Goal: Task Accomplishment & Management: Use online tool/utility

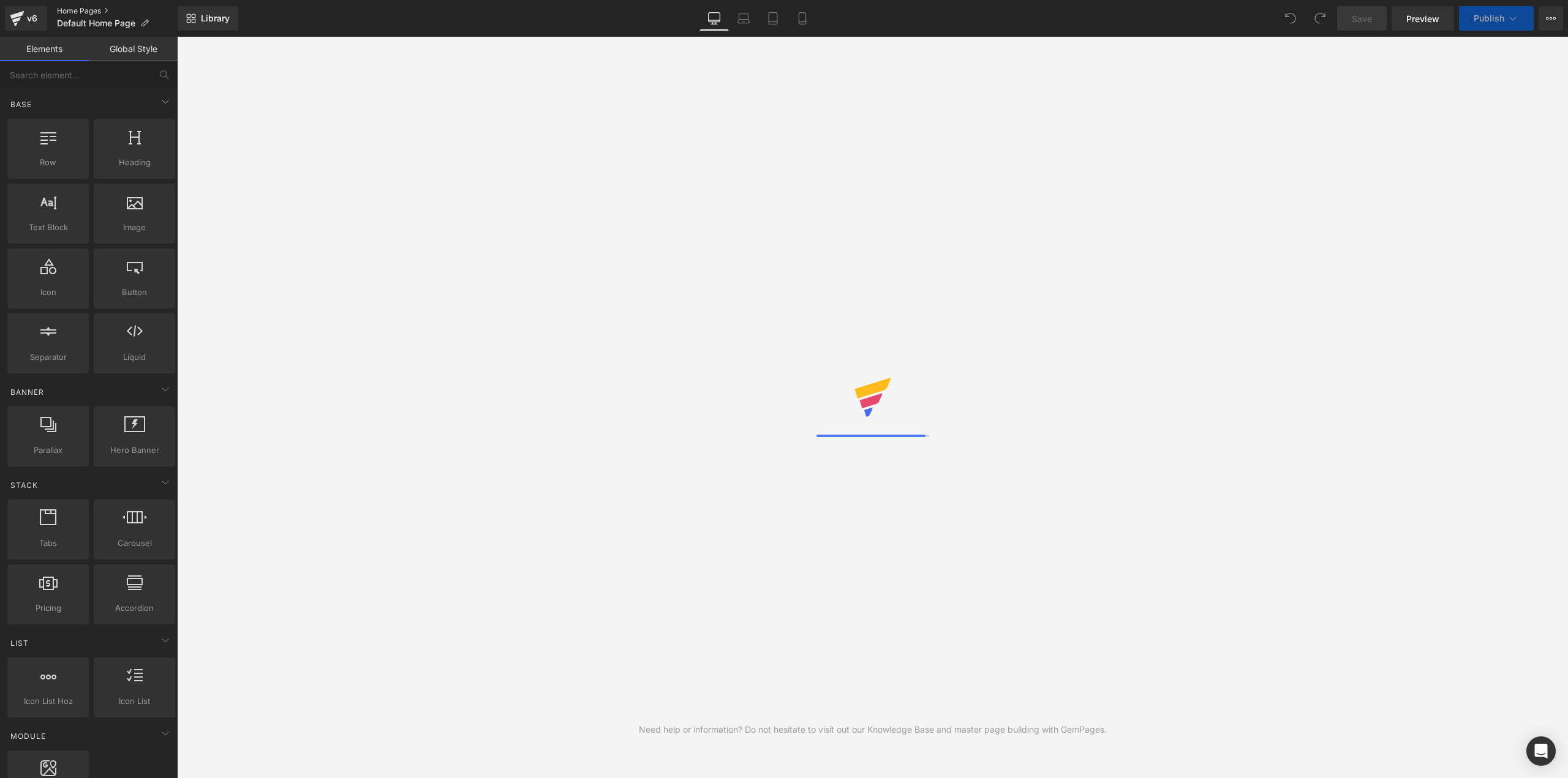
click at [73, 14] on link "Home Pages" at bounding box center [117, 11] width 121 height 10
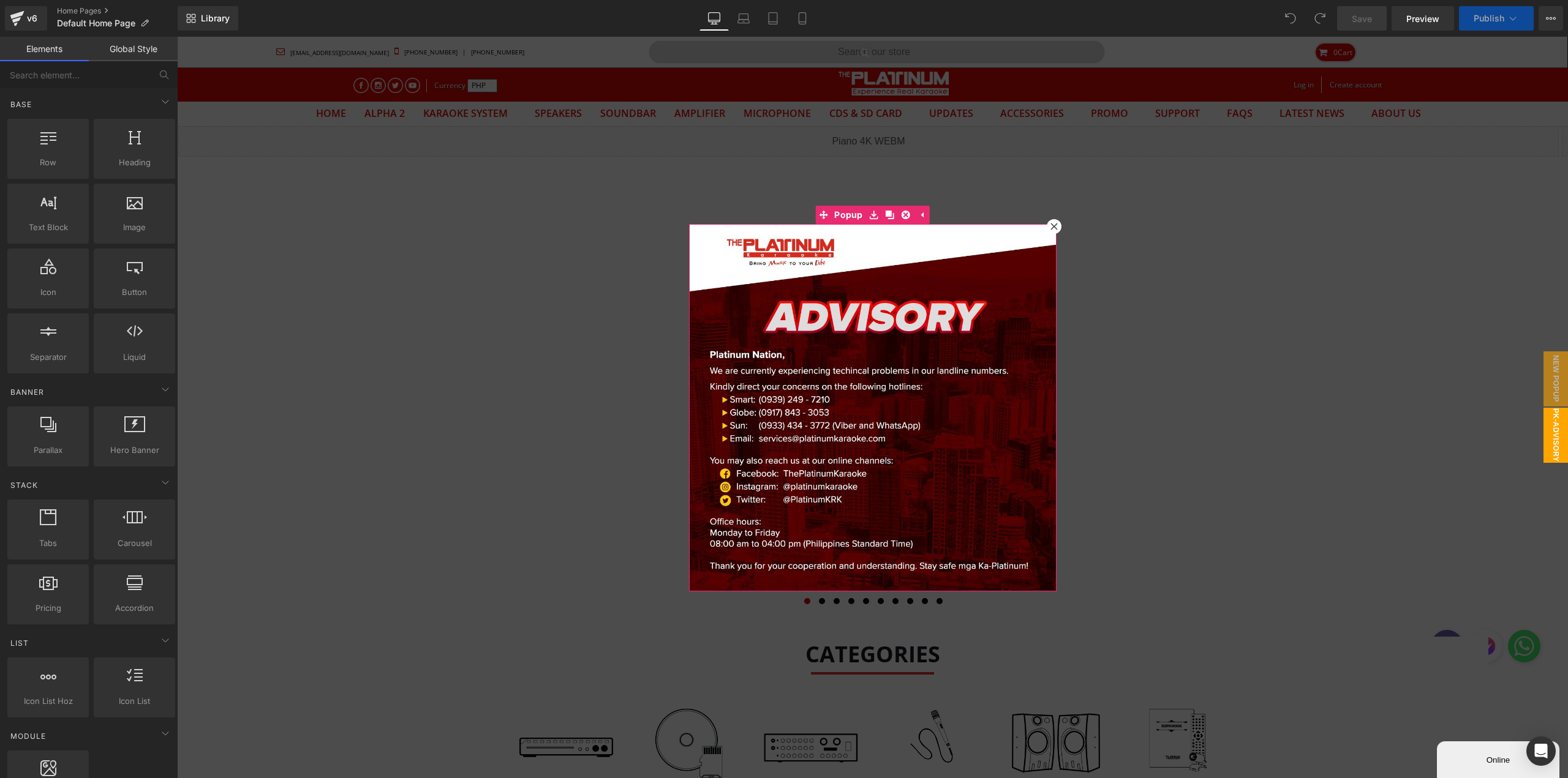
click at [1050, 230] on icon at bounding box center [1054, 227] width 7 height 7
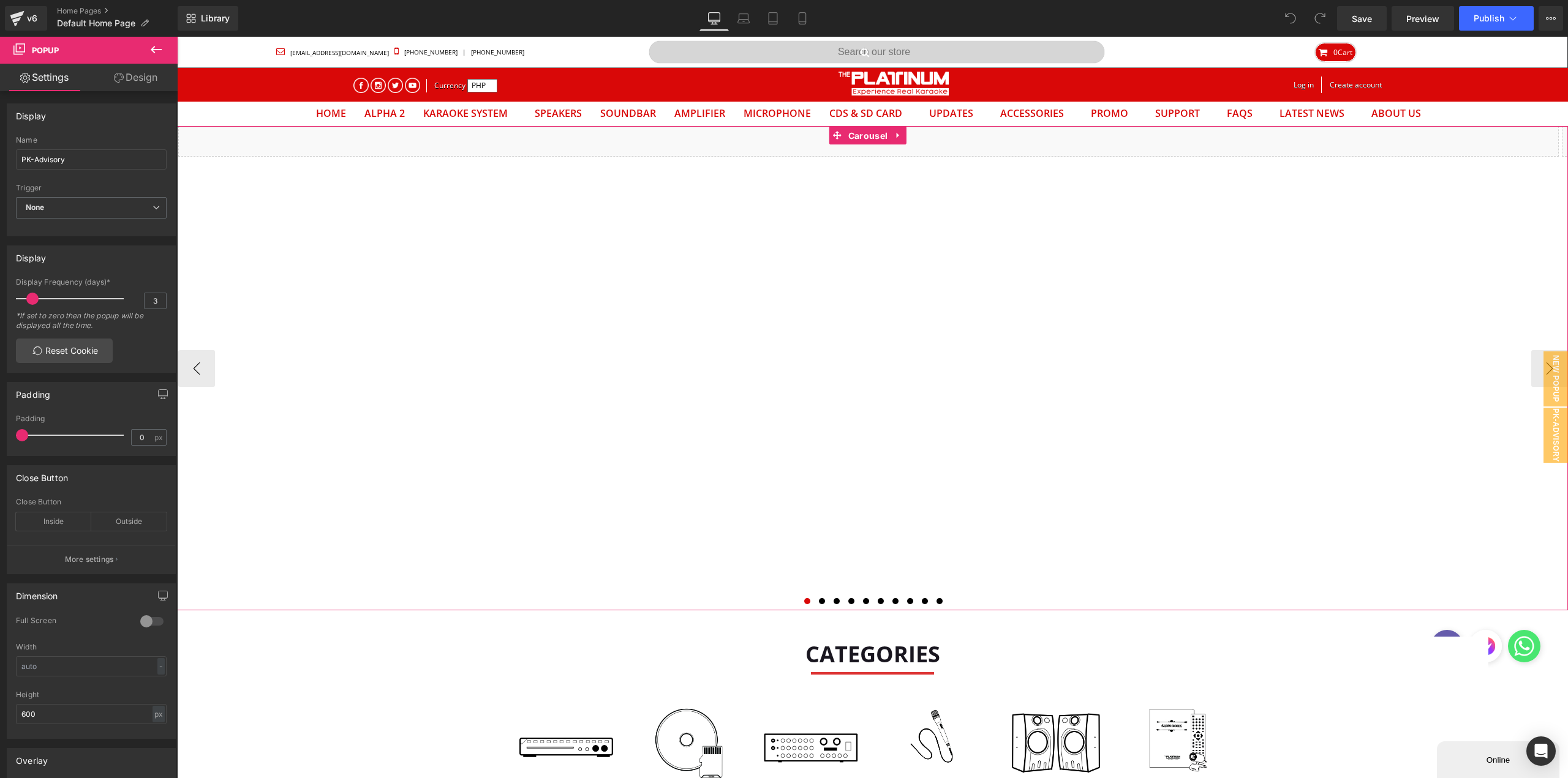
click at [858, 135] on div "Liquid Liquid" at bounding box center [872, 368] width 1391 height 484
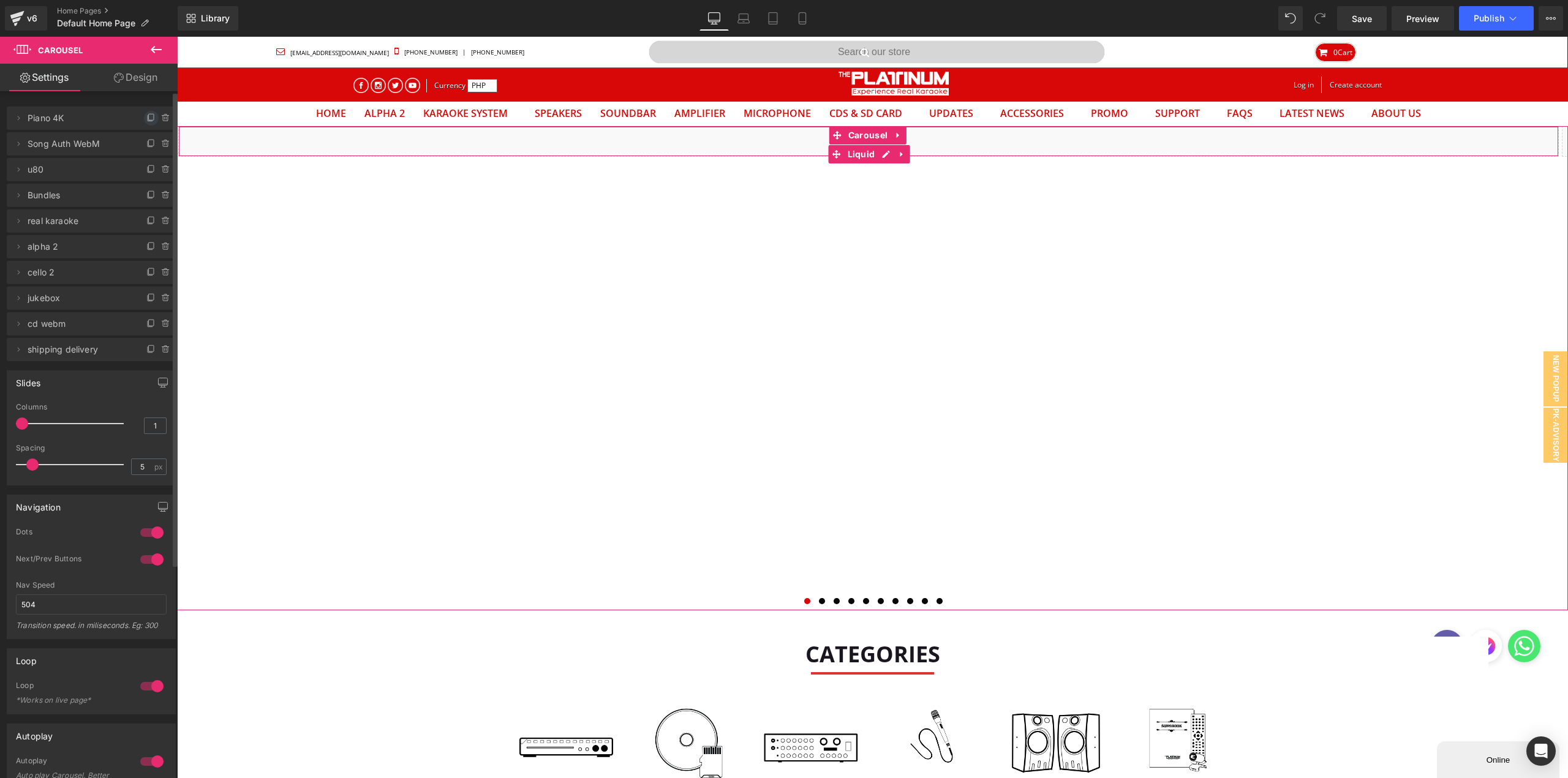
click at [144, 118] on span at bounding box center [151, 118] width 15 height 15
drag, startPoint x: 37, startPoint y: 149, endPoint x: 53, endPoint y: 105, distance: 46.8
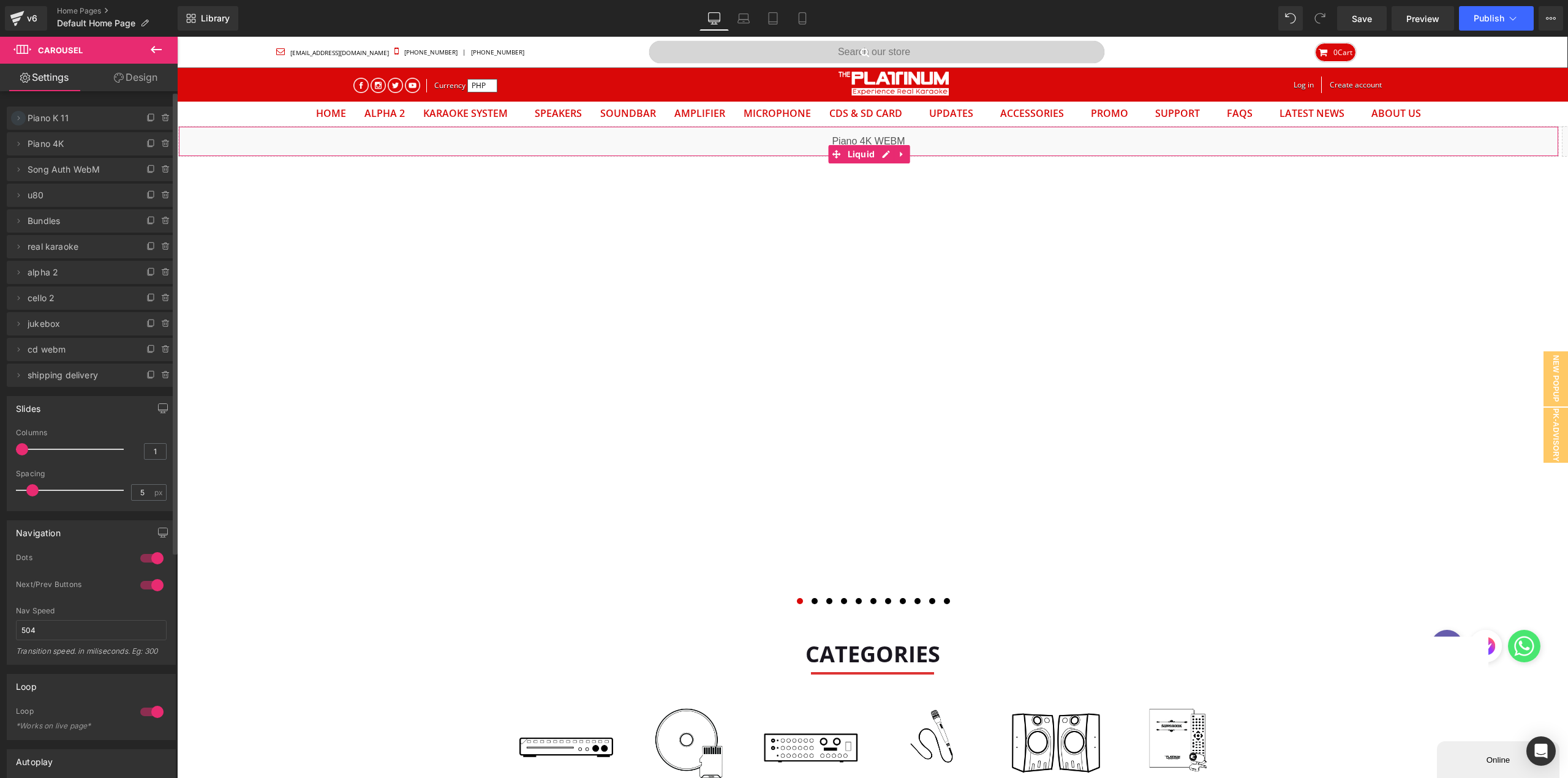
click at [15, 119] on icon at bounding box center [19, 118] width 10 height 10
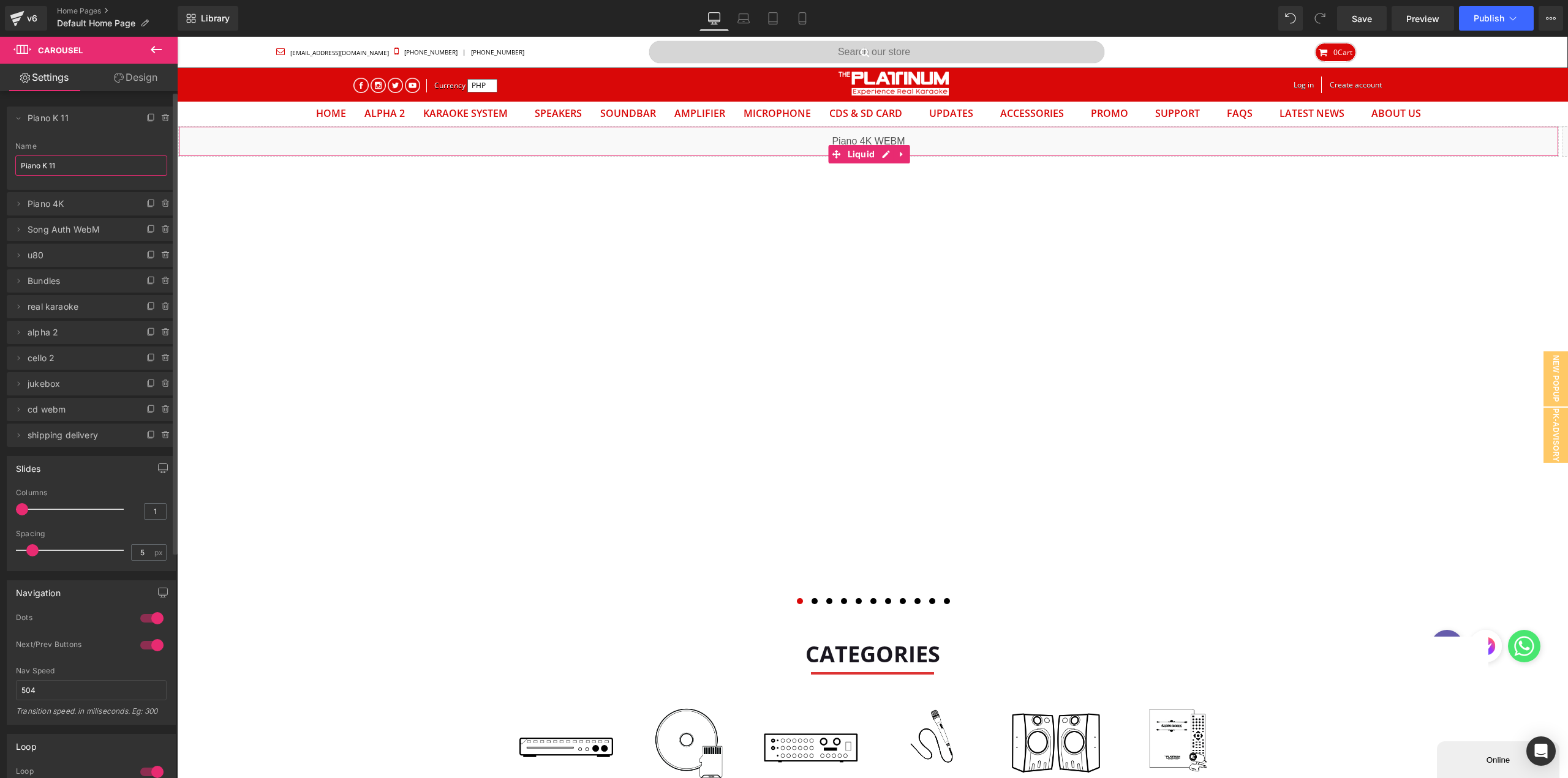
click at [65, 164] on input "Piano K 11" at bounding box center [92, 166] width 152 height 20
type input "Microphone Mania"
click at [241, 143] on div "Liquid" at bounding box center [868, 141] width 1380 height 31
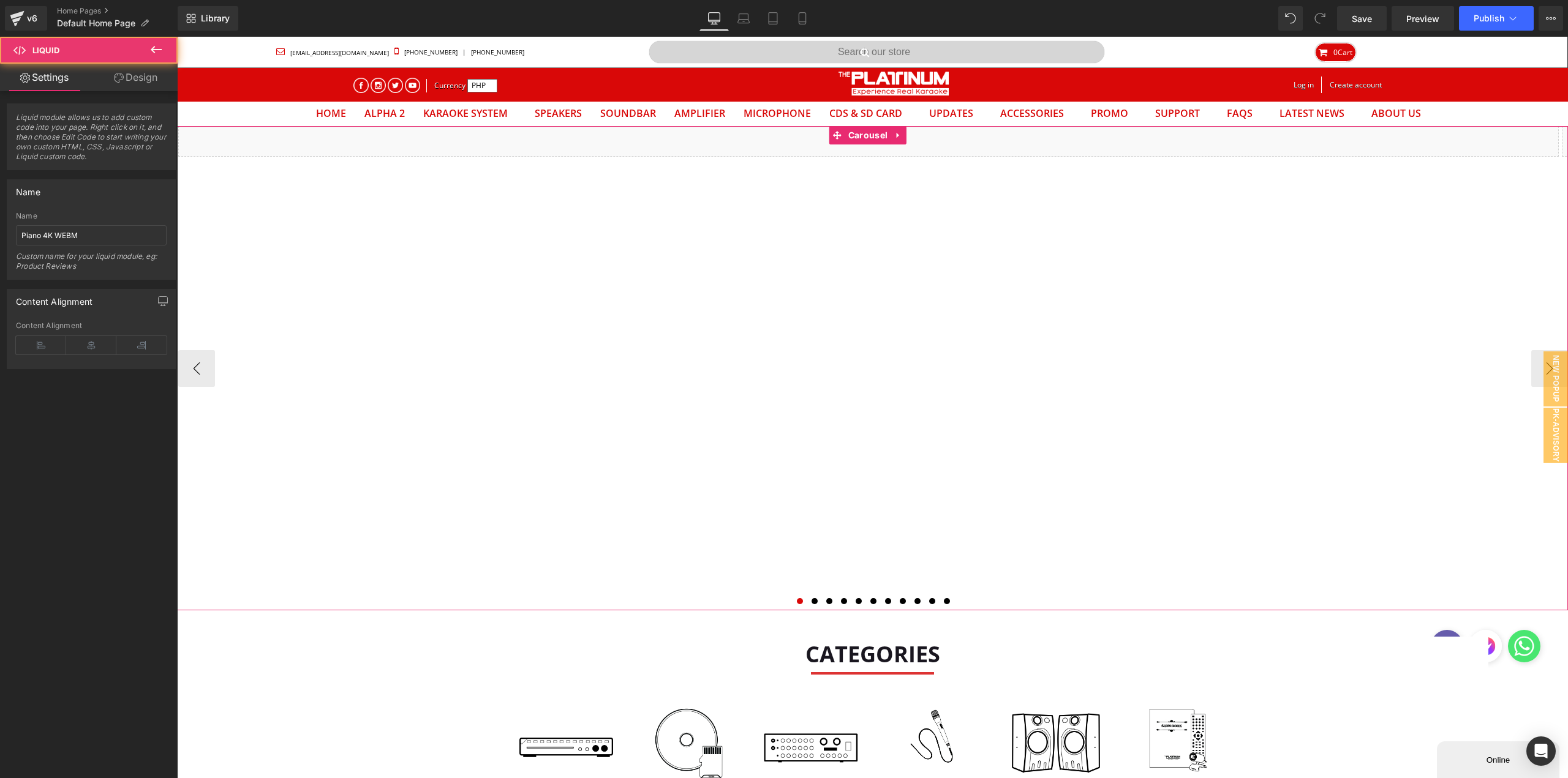
click at [751, 148] on div "Liquid" at bounding box center [868, 141] width 1380 height 31
drag, startPoint x: 54, startPoint y: 234, endPoint x: -29, endPoint y: 286, distance: 97.9
click at [0, 286] on html "Carousel You are previewing how the will restyle your page. You can not edit El…" at bounding box center [784, 389] width 1568 height 778
type input "Mic Mania WEBM"
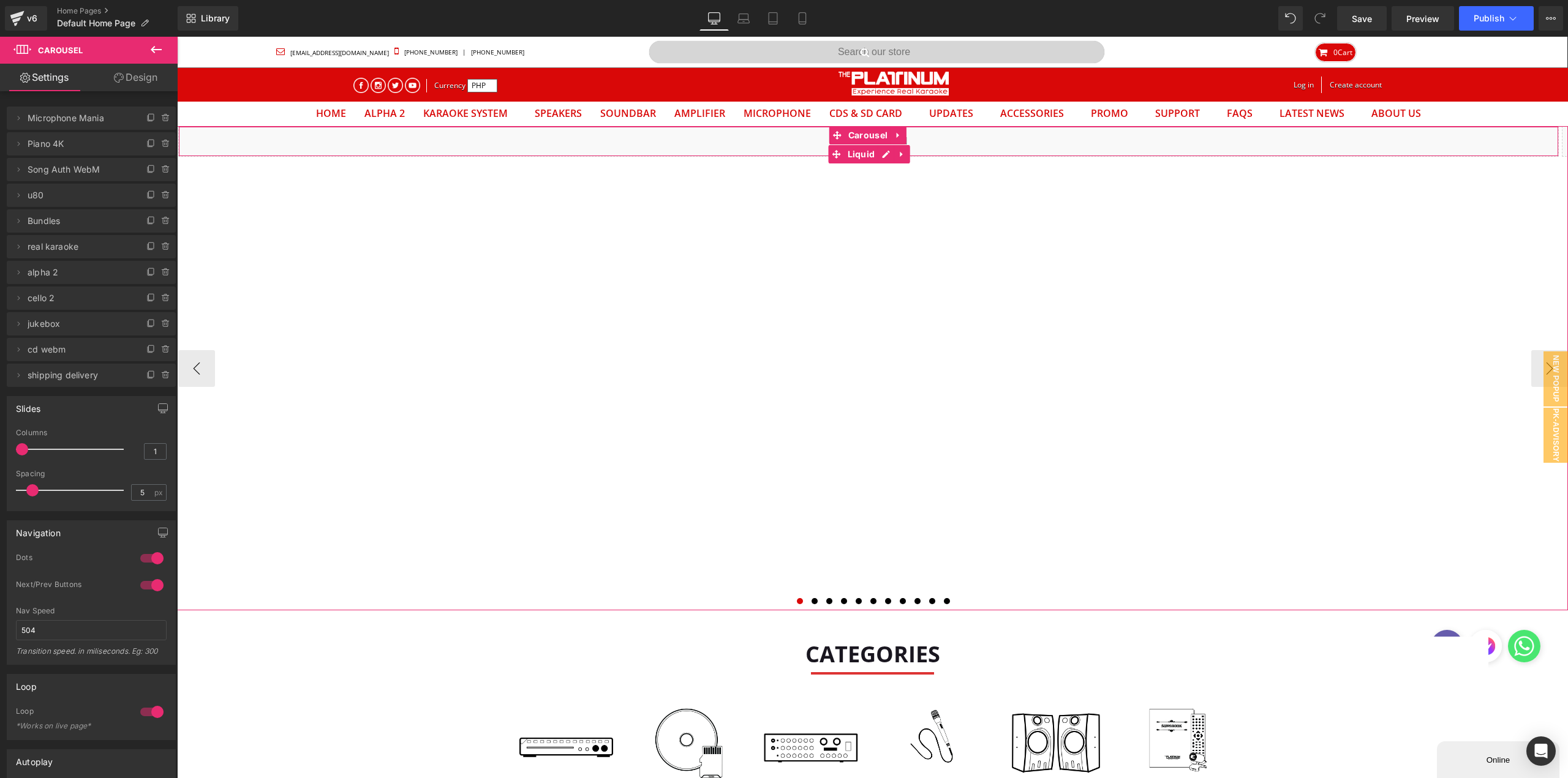
click at [720, 141] on div "Liquid" at bounding box center [868, 141] width 1380 height 31
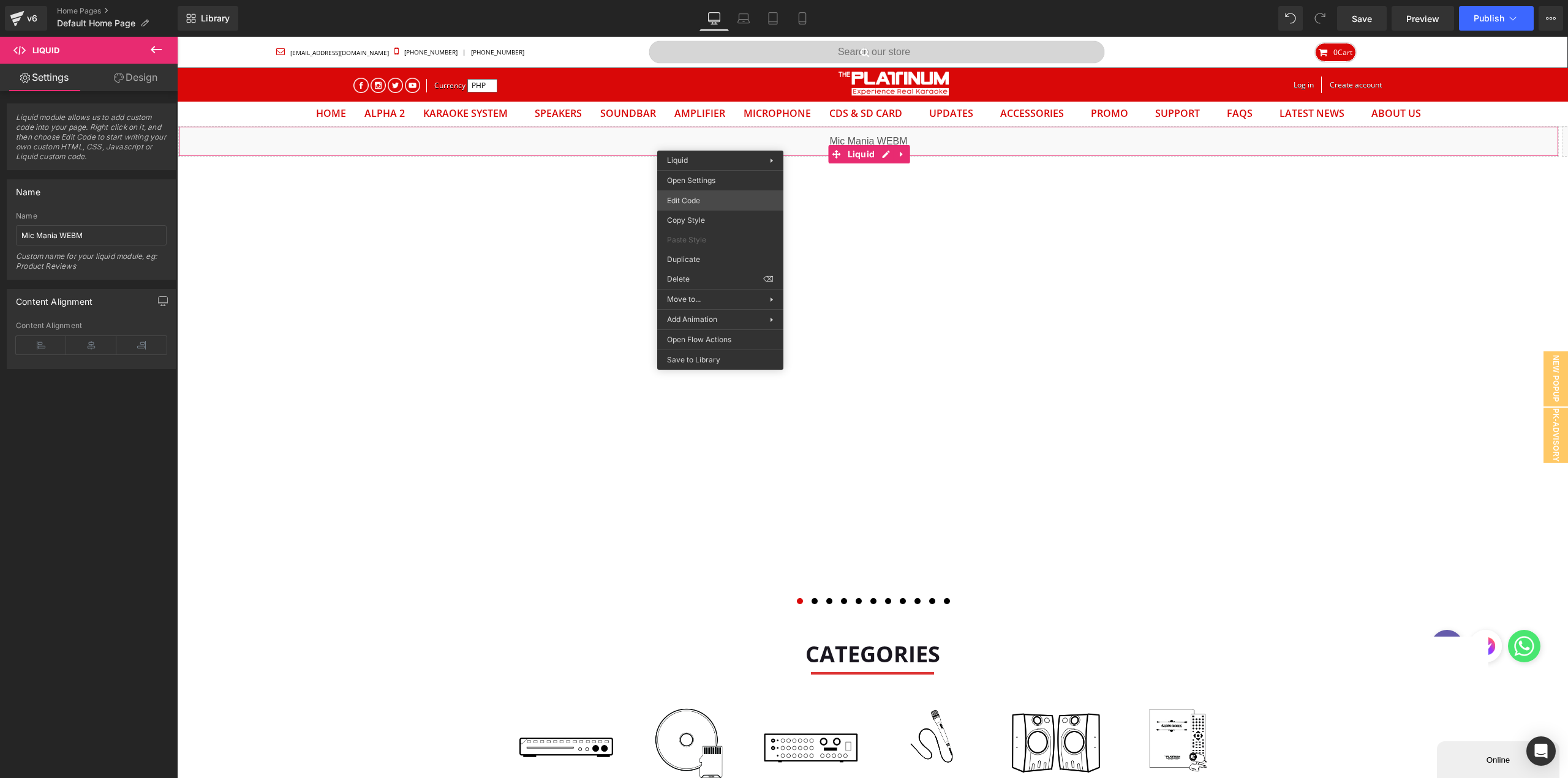
click at [697, 0] on div "Carousel You are previewing how the will restyle your page. You can not edit El…" at bounding box center [784, 0] width 1568 height 0
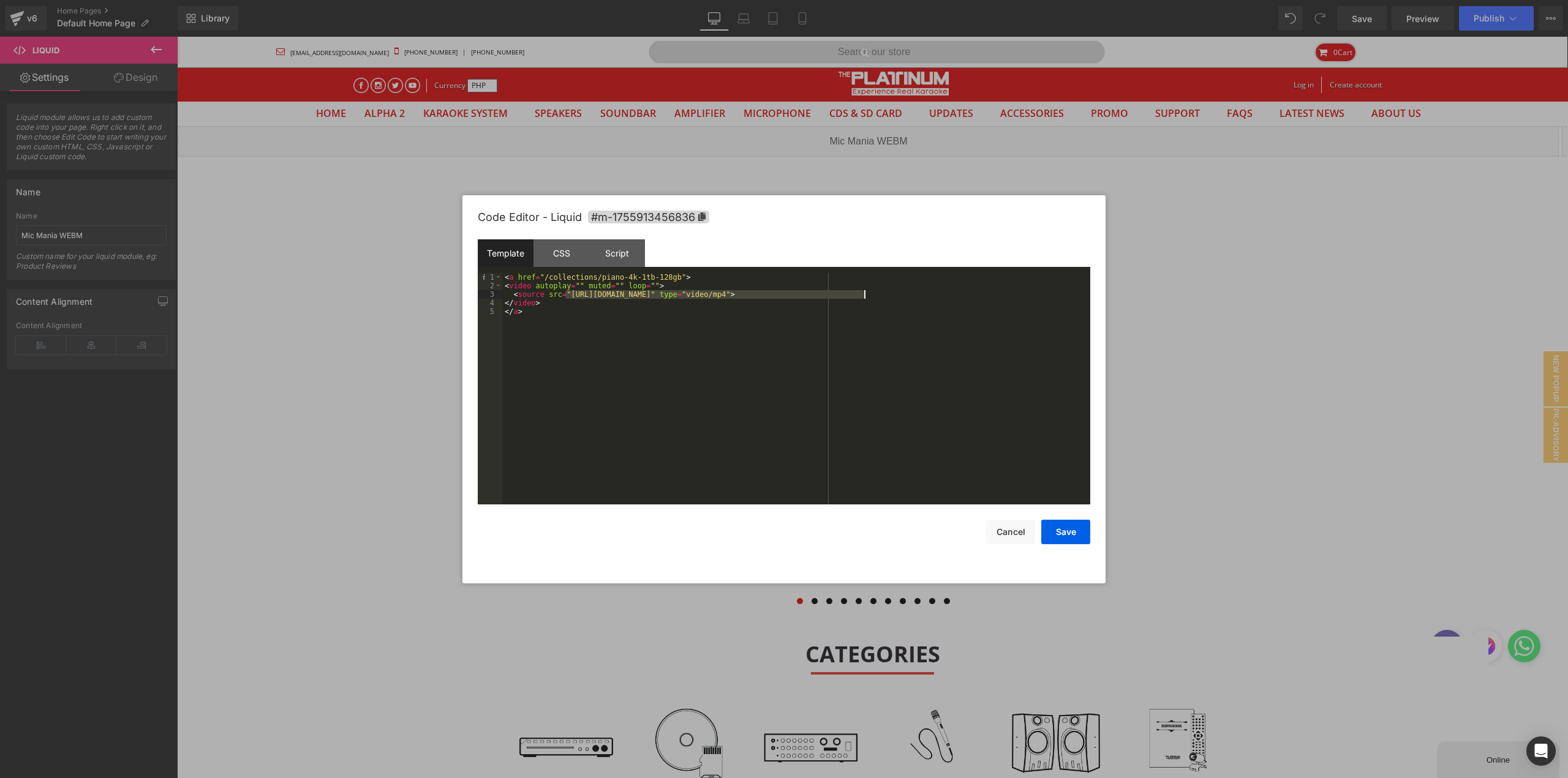
drag, startPoint x: 565, startPoint y: 296, endPoint x: 864, endPoint y: 296, distance: 299.0
click at [864, 296] on div "< a href = "/collections/piano-4k-1tb-128gb" > < video autoplay = "" muted = ""…" at bounding box center [796, 397] width 588 height 249
click at [542, 275] on div "< a href = "/collections/piano-4k-1tb-128gb" > < video autoplay = "" muted = ""…" at bounding box center [796, 397] width 588 height 249
click at [664, 276] on div "< a href = "/collections/piano-4k-1tb-128gb" > < video autoplay = "" muted = ""…" at bounding box center [796, 397] width 588 height 249
click at [1063, 534] on button "Save" at bounding box center [1066, 531] width 49 height 24
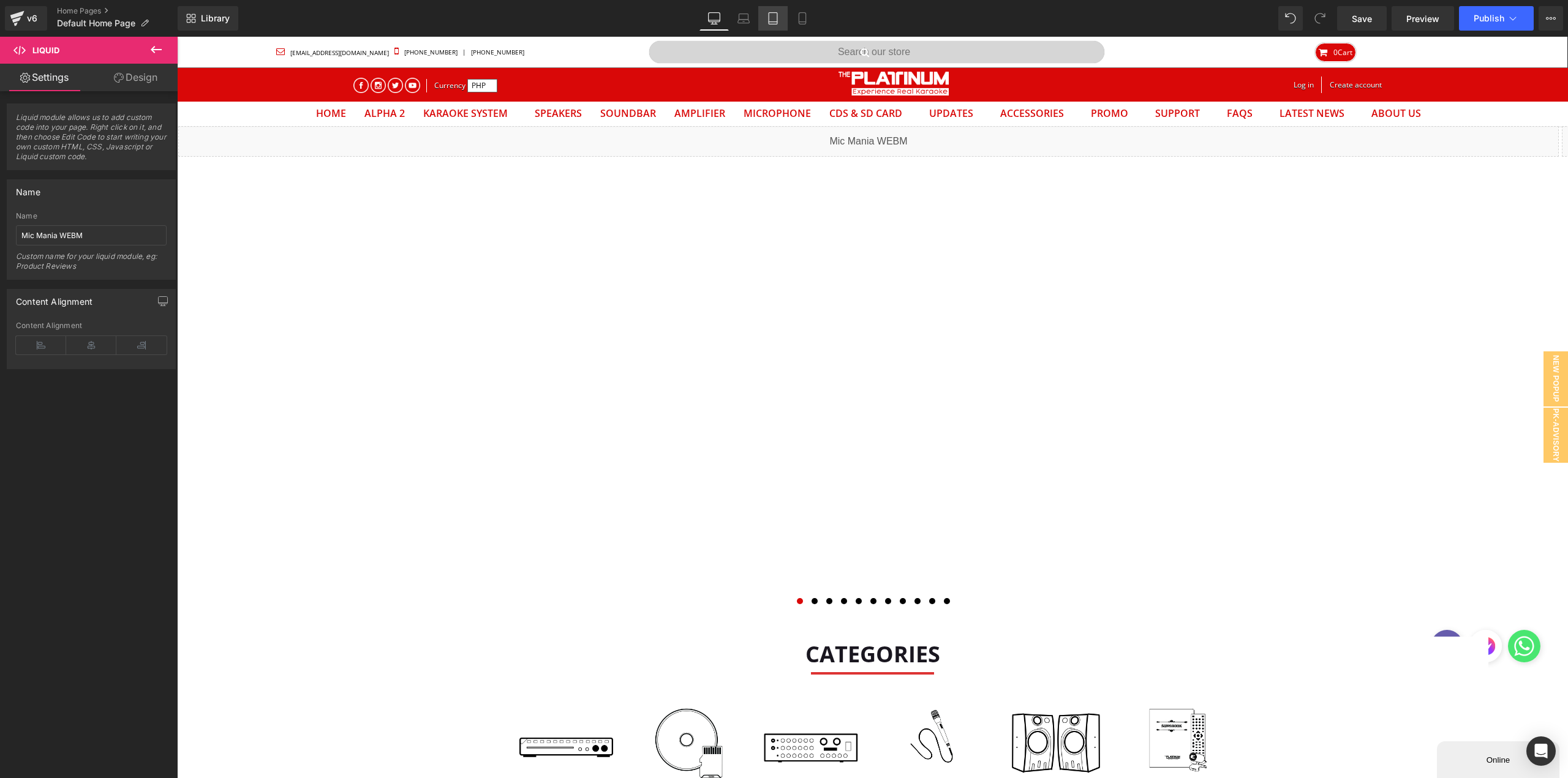
click at [767, 19] on icon at bounding box center [773, 19] width 12 height 12
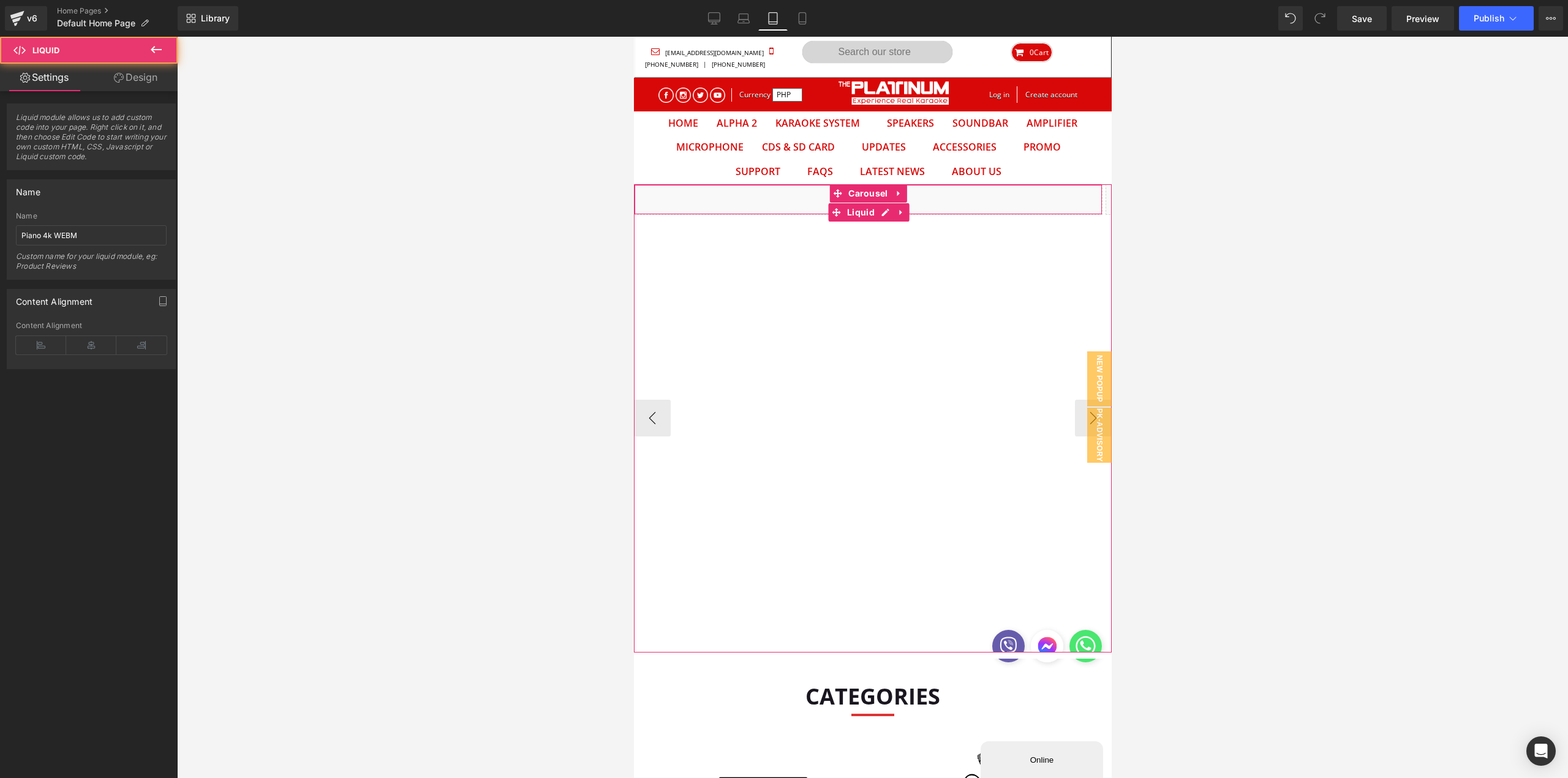
click at [762, 206] on div "Liquid" at bounding box center [868, 199] width 469 height 31
click at [870, 197] on span "Carousel" at bounding box center [867, 194] width 45 height 18
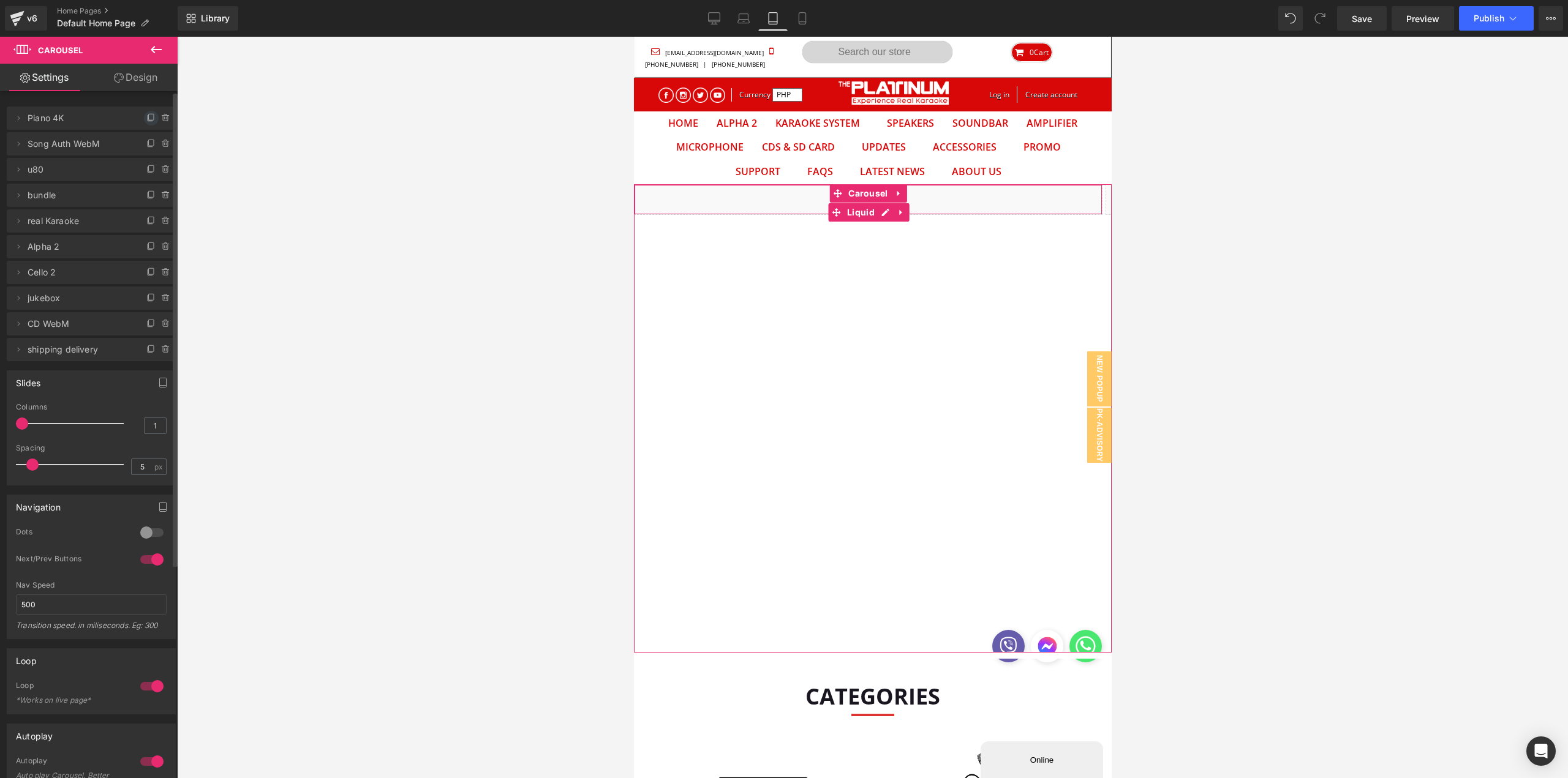
click at [146, 120] on icon at bounding box center [151, 118] width 10 height 10
drag, startPoint x: 28, startPoint y: 148, endPoint x: 38, endPoint y: 111, distance: 38.3
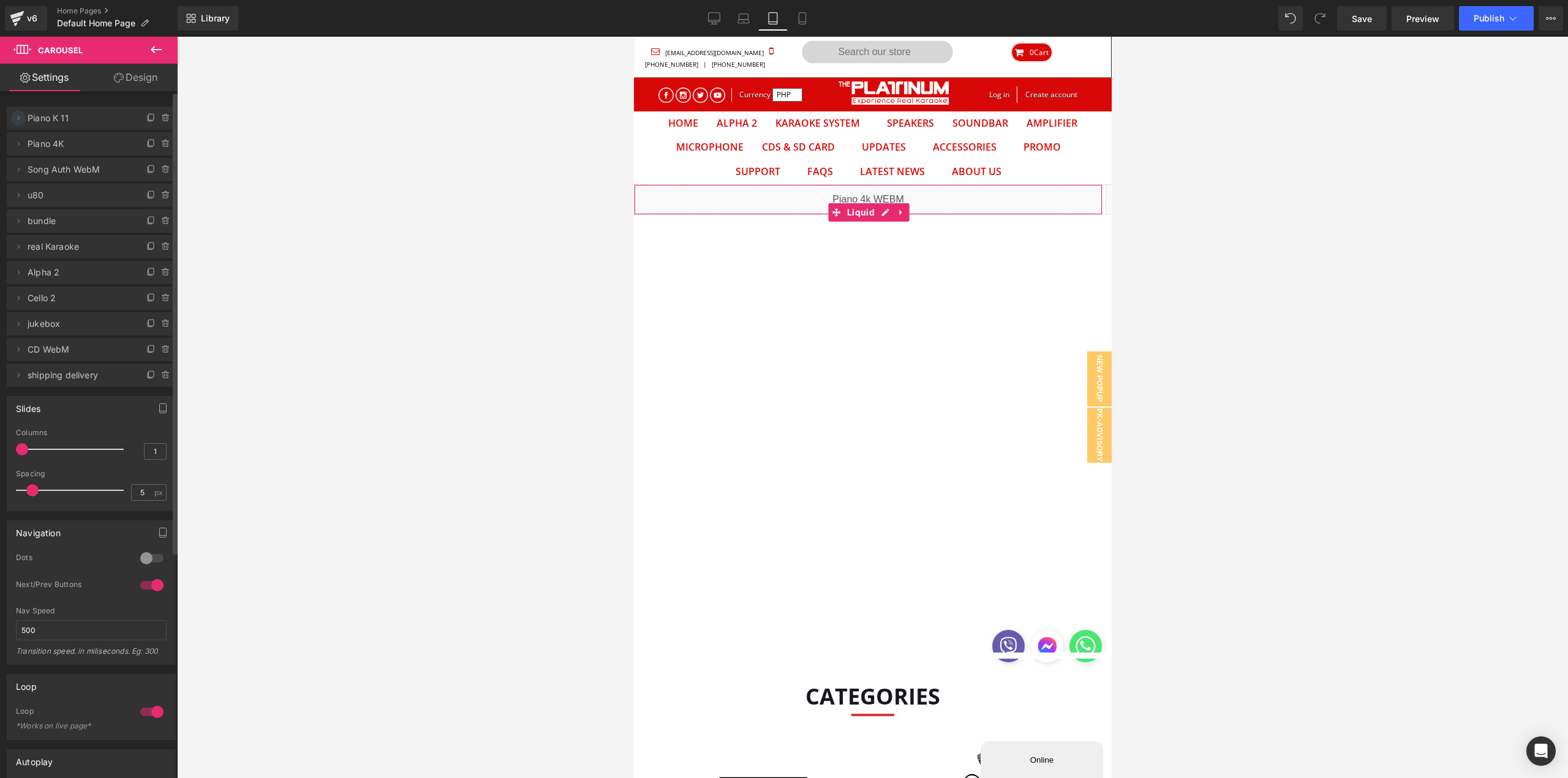
click at [21, 116] on icon at bounding box center [19, 118] width 10 height 10
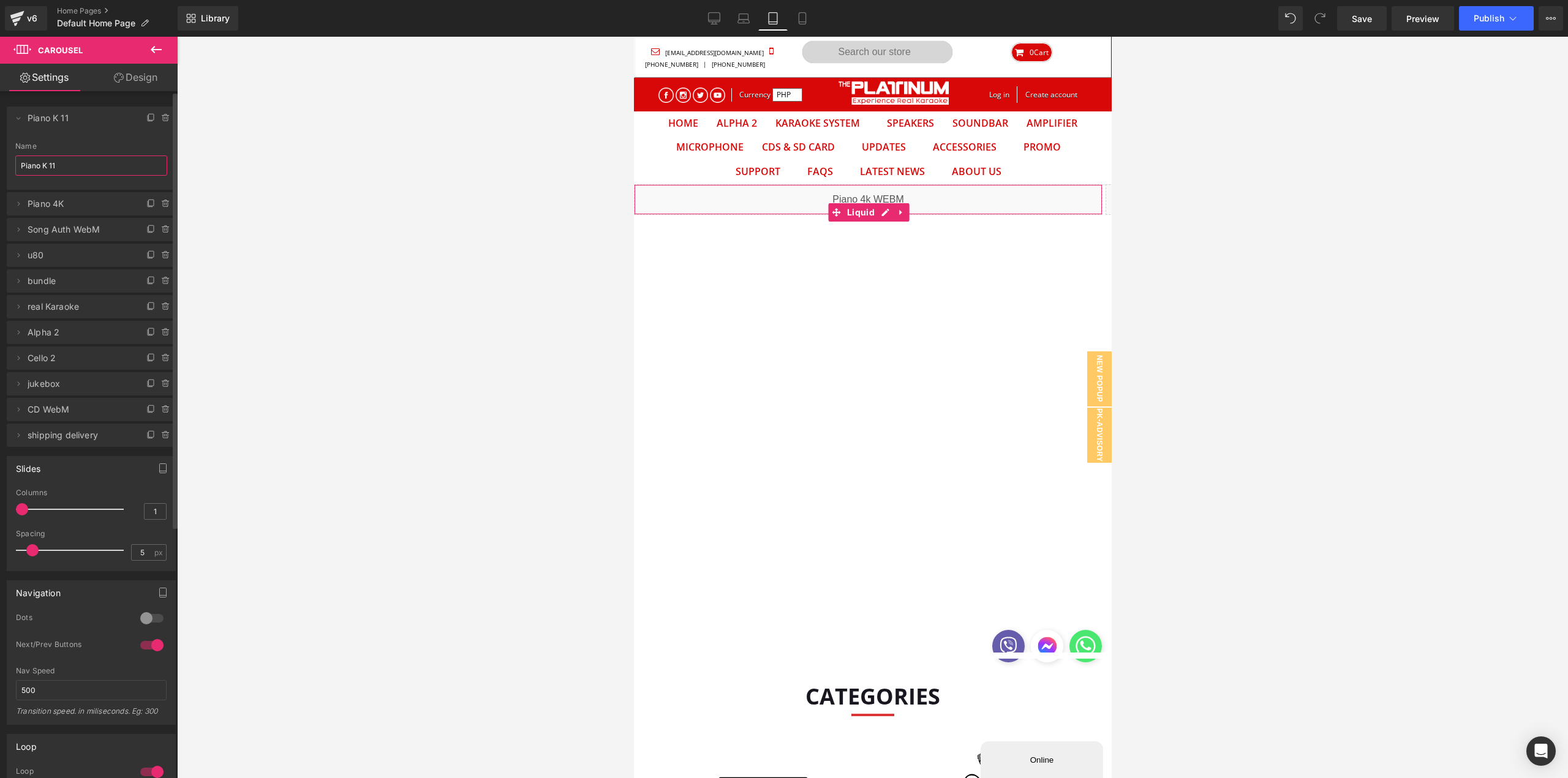
click at [76, 159] on input "Piano K 11" at bounding box center [92, 166] width 152 height 20
type input "Mic Mania"
click at [20, 116] on icon at bounding box center [19, 118] width 10 height 10
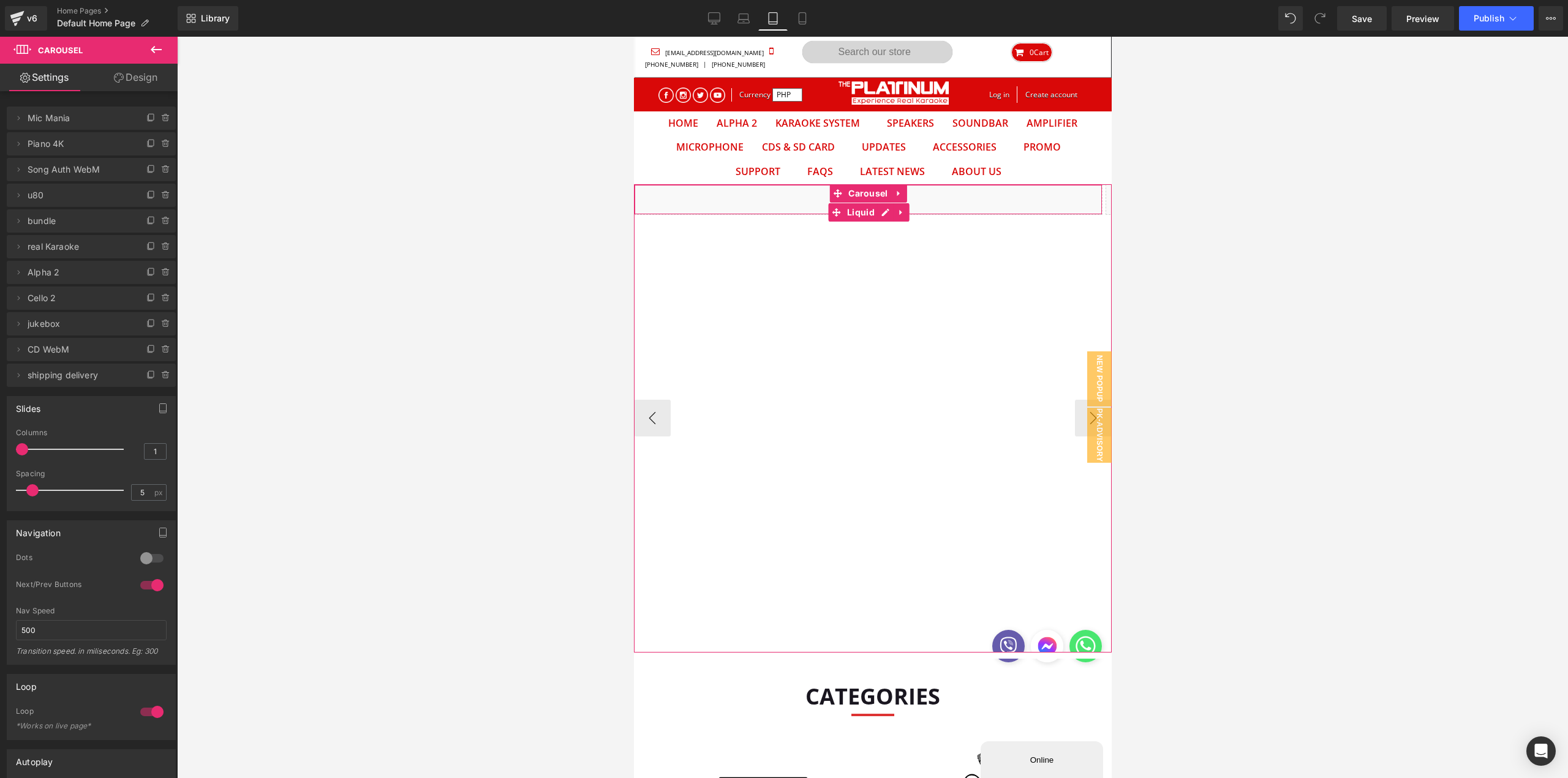
click at [774, 199] on div "Liquid" at bounding box center [868, 199] width 469 height 31
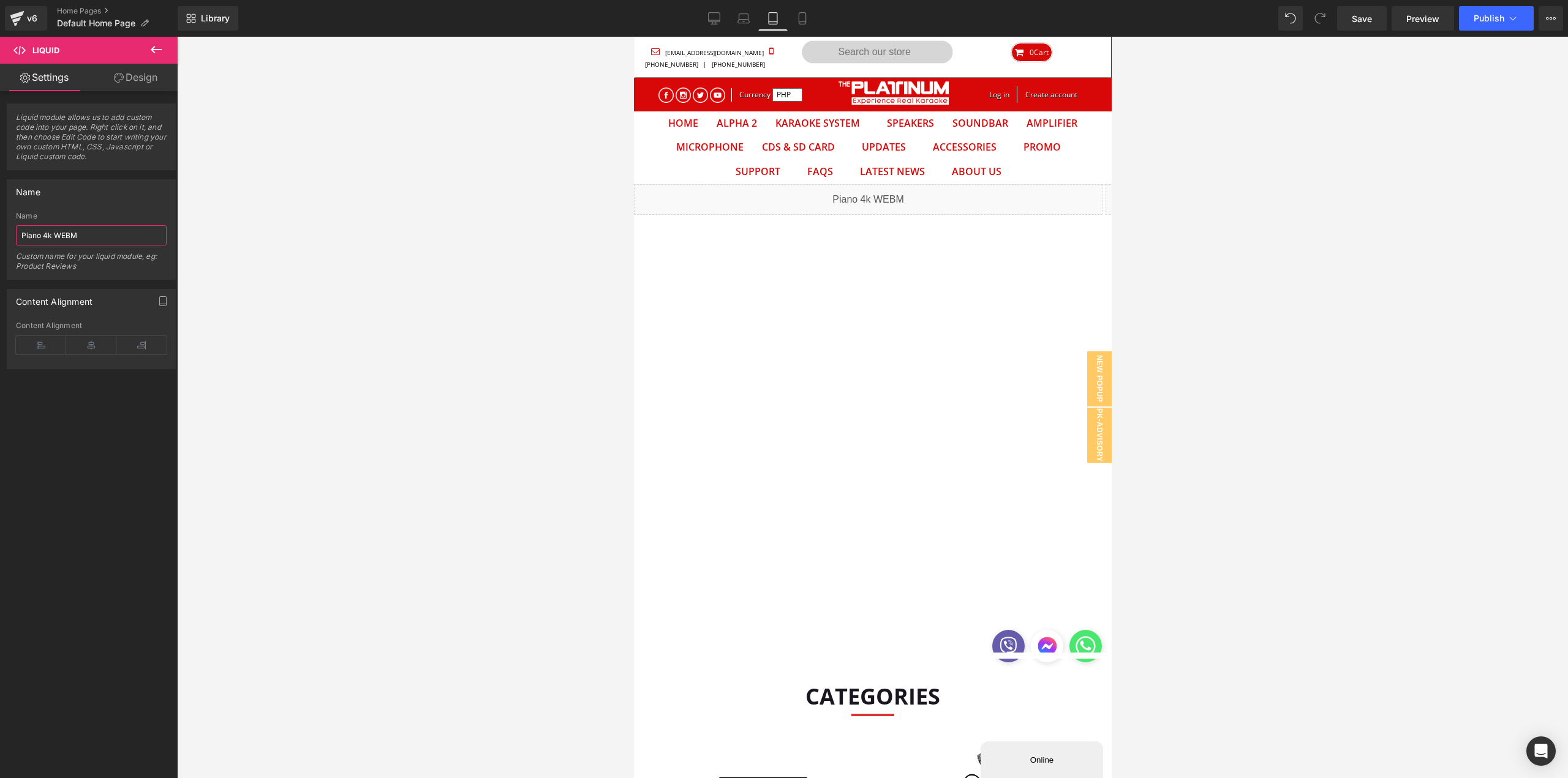
drag, startPoint x: 52, startPoint y: 232, endPoint x: -31, endPoint y: 286, distance: 99.0
click at [0, 286] on html "Carousel You are previewing how the will restyle your page. You can not edit El…" at bounding box center [784, 389] width 1568 height 778
type input "Mic Mania WEBM"
click at [772, 193] on div "Liquid" at bounding box center [868, 199] width 469 height 31
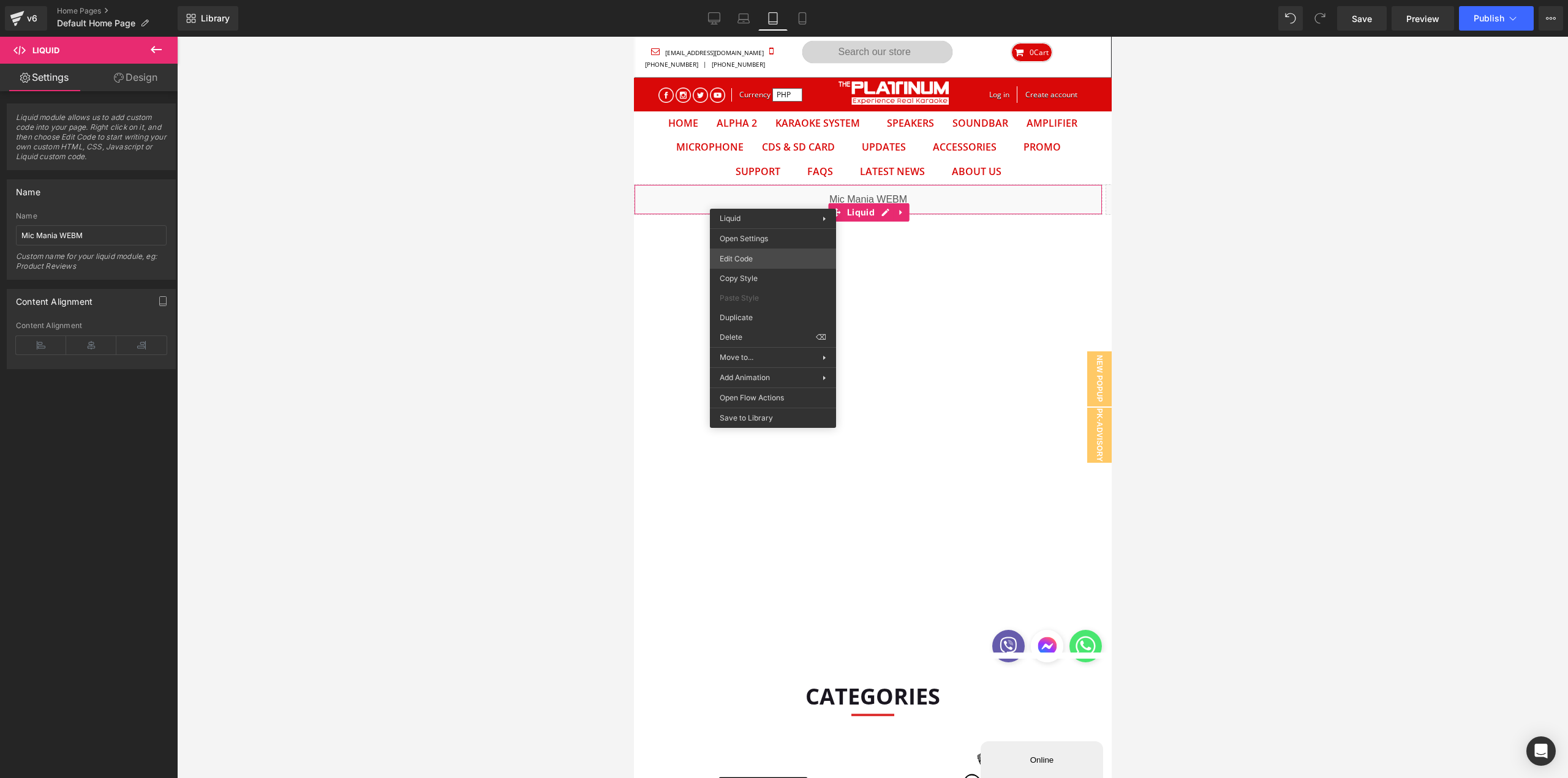
click at [772, 0] on div "Carousel You are previewing how the will restyle your page. You can not edit El…" at bounding box center [784, 0] width 1568 height 0
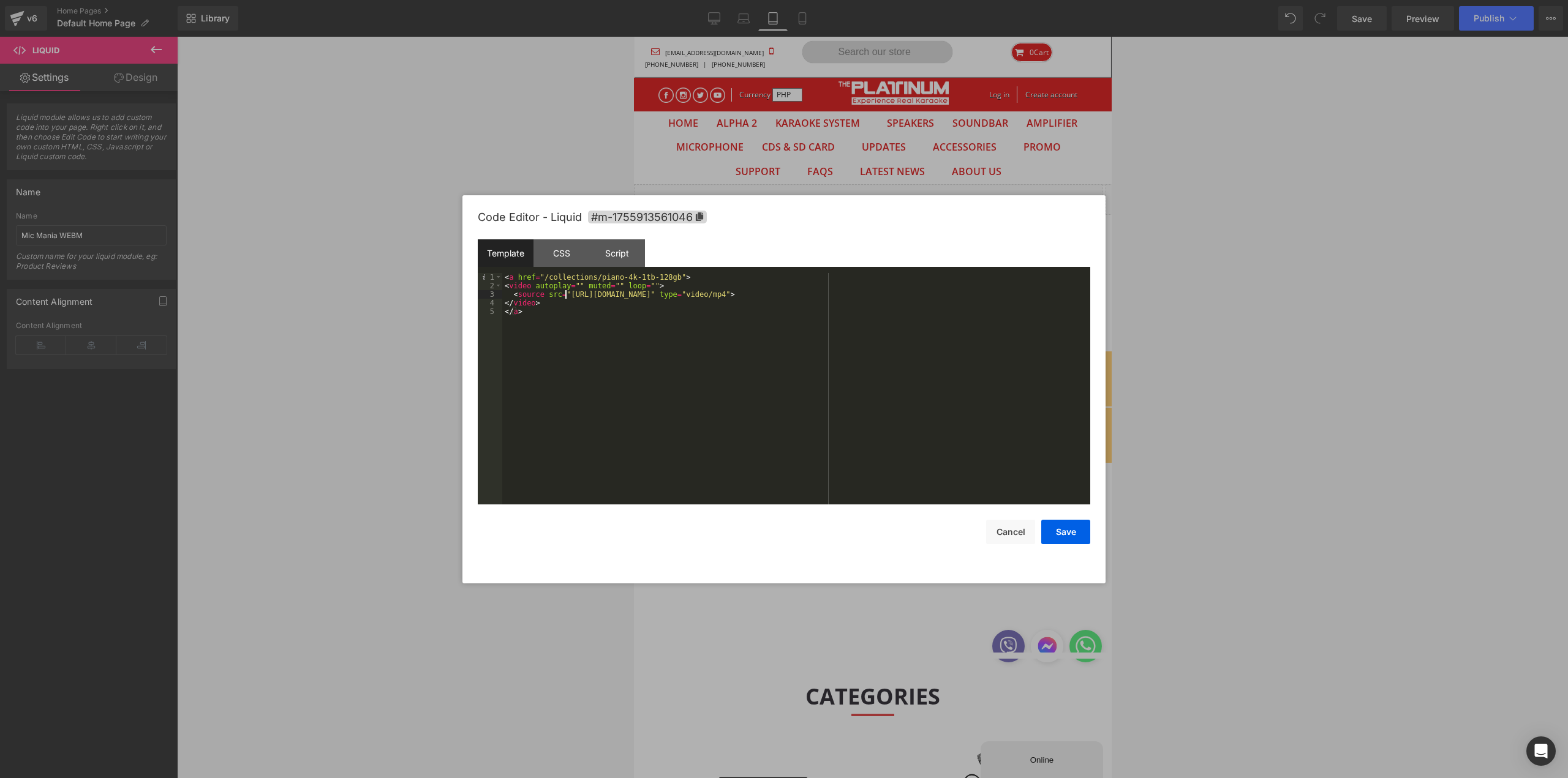
click at [563, 292] on div "< a href = "/collections/piano-4k-1tb-128gb" > < video autoplay = "" muted = ""…" at bounding box center [796, 397] width 588 height 249
click at [864, 294] on div "< a href = "/collections/piano-4k-1tb-128gb" > < video autoplay = "" muted = ""…" at bounding box center [796, 397] width 588 height 249
click at [541, 275] on div "< a href = "/collections/piano-4k-1tb-128gb" > < video autoplay = "" muted = ""…" at bounding box center [796, 397] width 588 height 249
click at [665, 276] on div "< a href = "/collections/piano-4k-1tb-128gb" > < video autoplay = "" muted = ""…" at bounding box center [796, 397] width 588 height 249
click at [1064, 541] on button "Save" at bounding box center [1066, 531] width 49 height 24
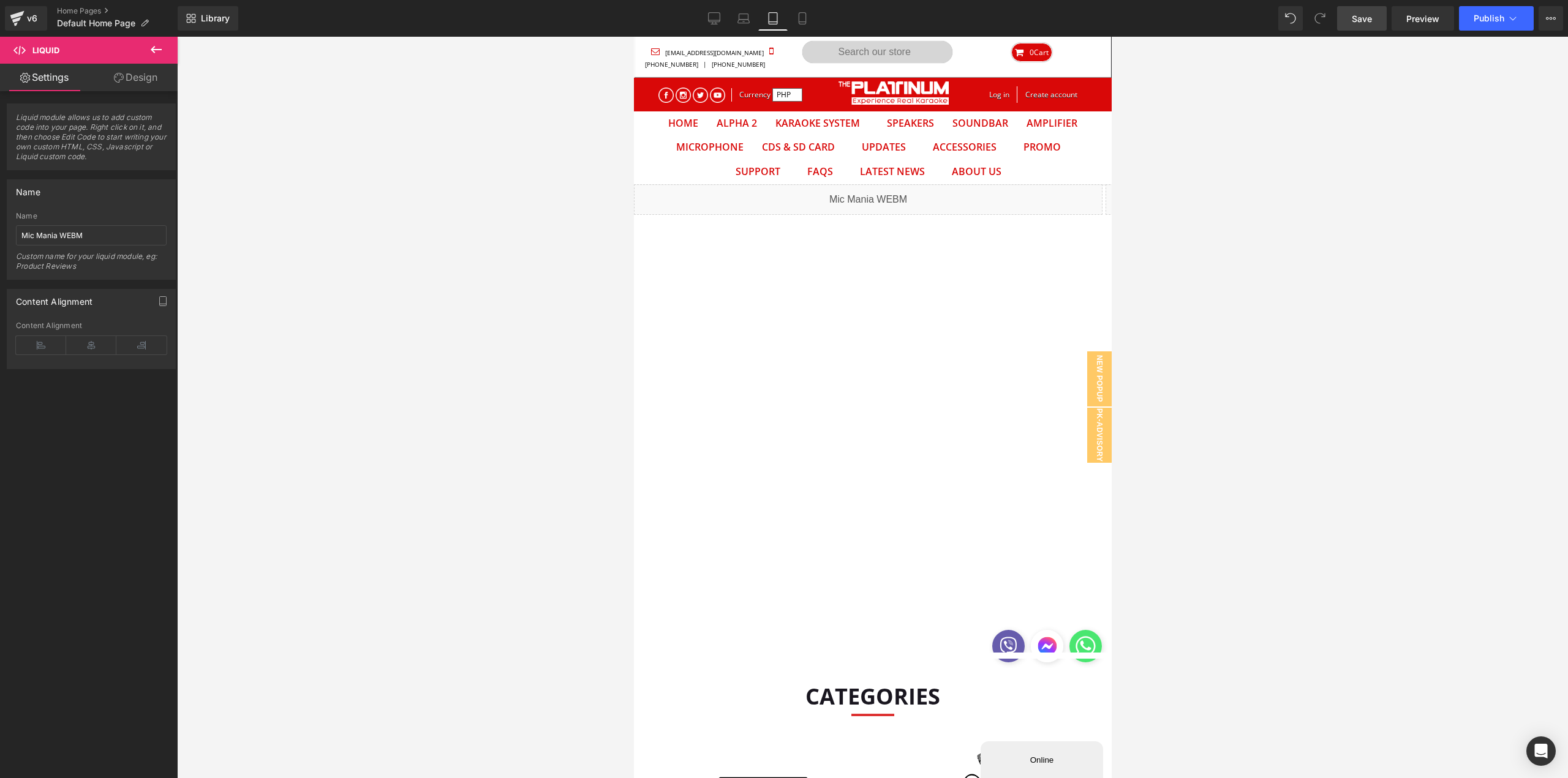
click at [1365, 19] on span "Save" at bounding box center [1362, 19] width 20 height 13
click at [1382, 23] on link "Save" at bounding box center [1362, 18] width 50 height 24
click at [1486, 24] on button "Publish" at bounding box center [1496, 18] width 75 height 24
drag, startPoint x: 1423, startPoint y: 27, endPoint x: 1397, endPoint y: 37, distance: 27.9
click at [1370, 29] on link "Save" at bounding box center [1362, 18] width 50 height 24
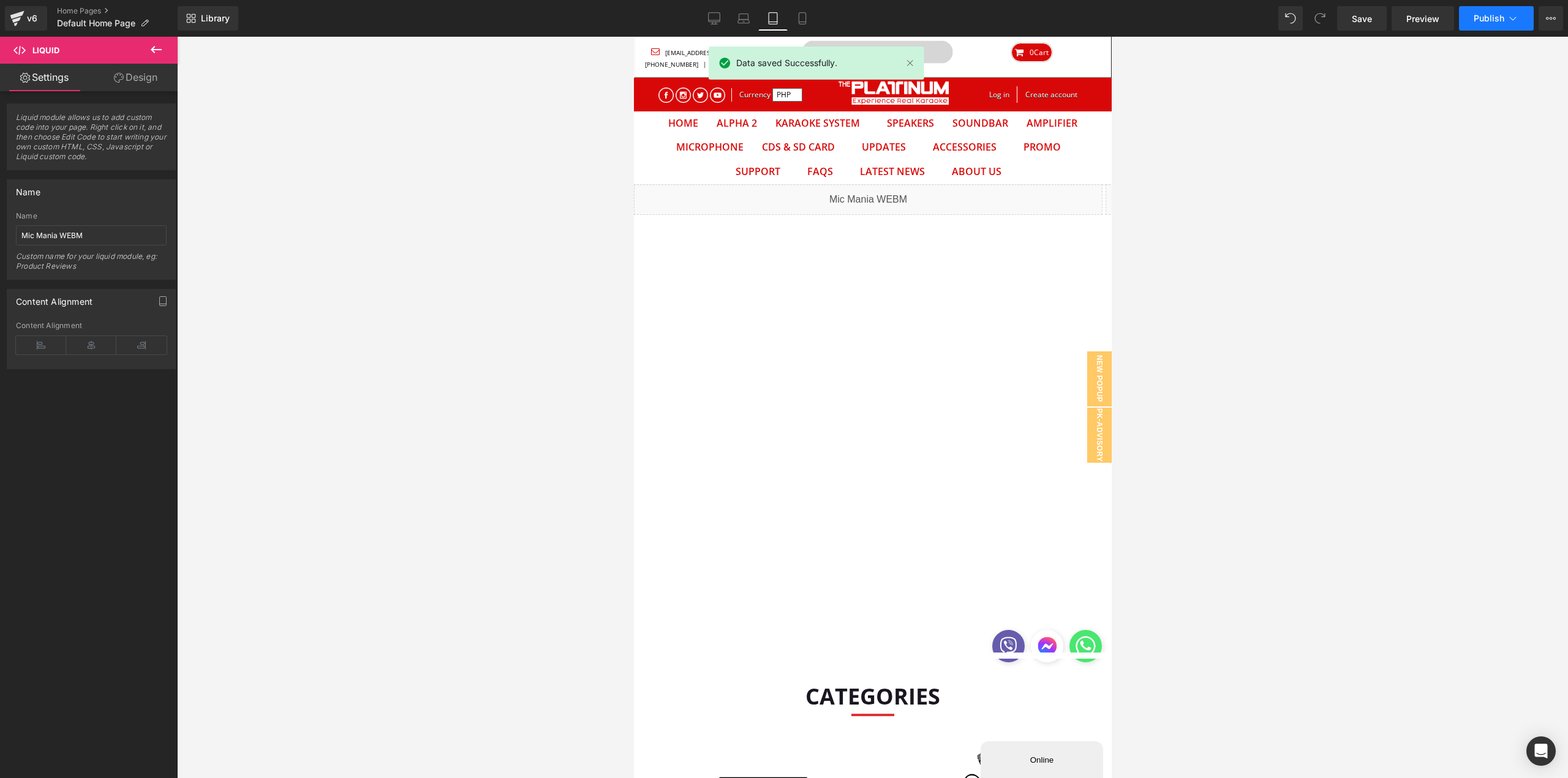
click at [1478, 27] on button "Publish" at bounding box center [1496, 18] width 75 height 24
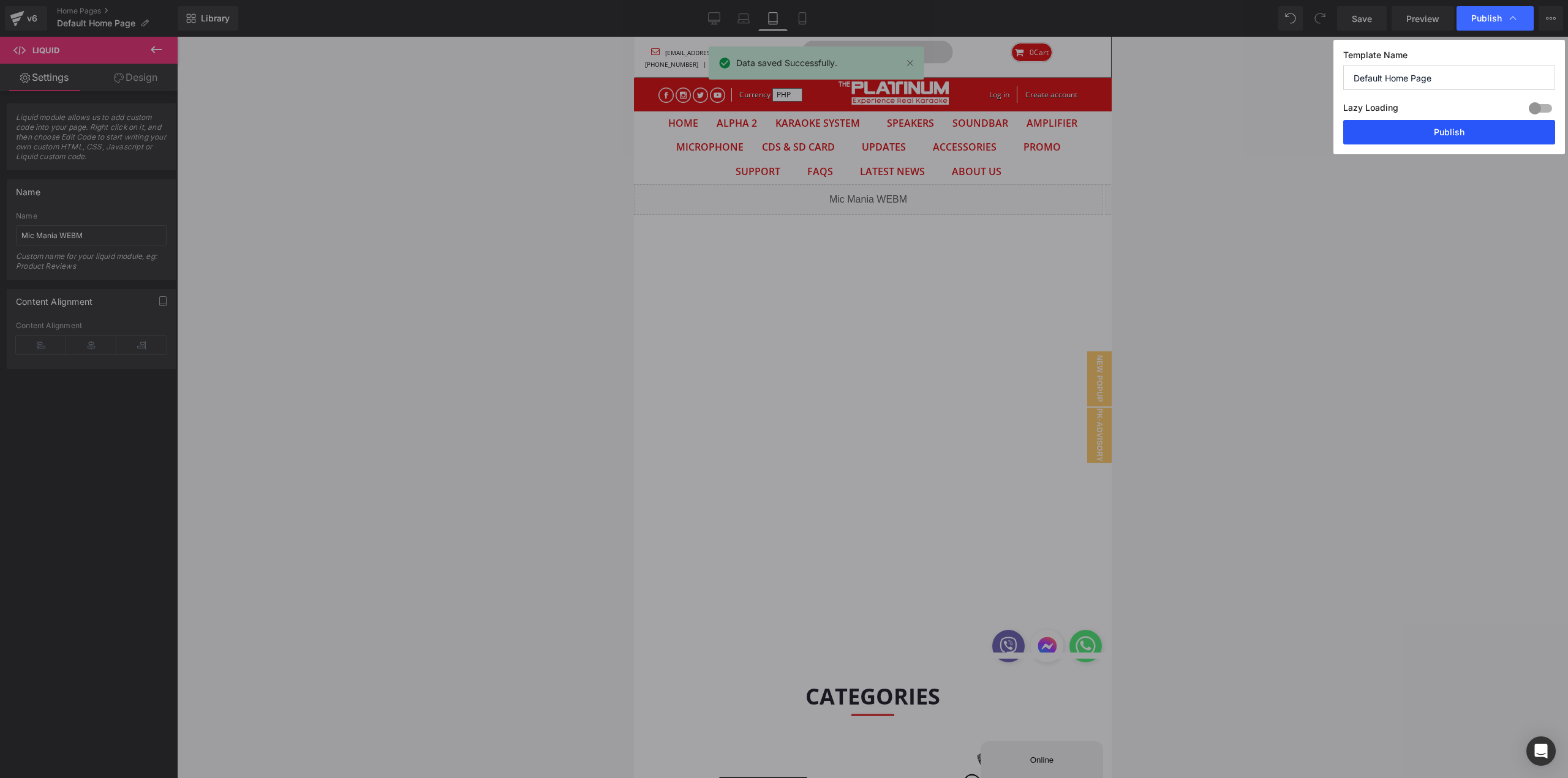
click at [1387, 134] on button "Publish" at bounding box center [1449, 132] width 212 height 24
